Goal: Information Seeking & Learning: Learn about a topic

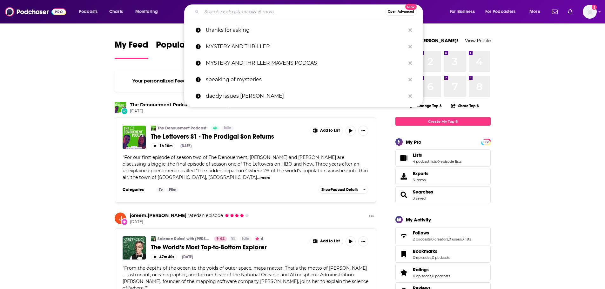
click at [300, 12] on input "Search podcasts, credits, & more..." at bounding box center [293, 12] width 183 height 10
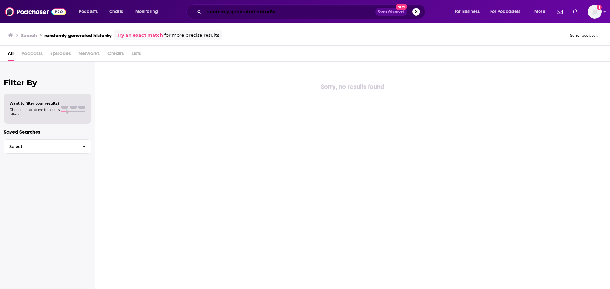
click at [270, 7] on input "randomly generated histor6y" at bounding box center [289, 12] width 171 height 10
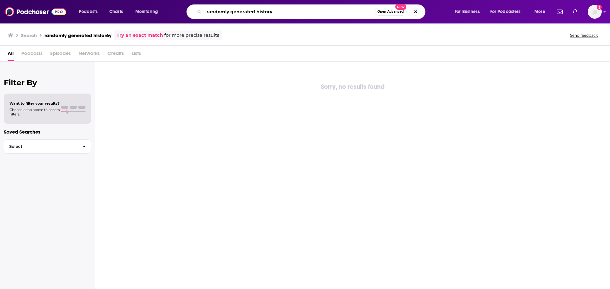
type input "randomly generated history"
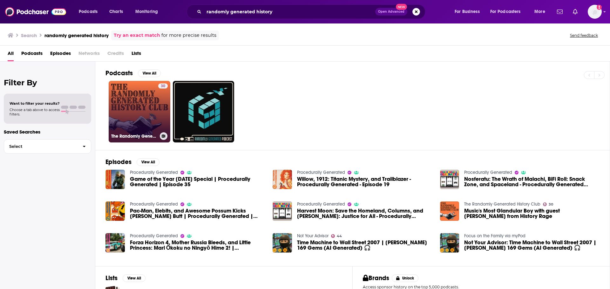
click at [127, 100] on link "30 The Randomly Generated History Club" at bounding box center [140, 112] width 62 height 62
